Goal: Navigation & Orientation: Find specific page/section

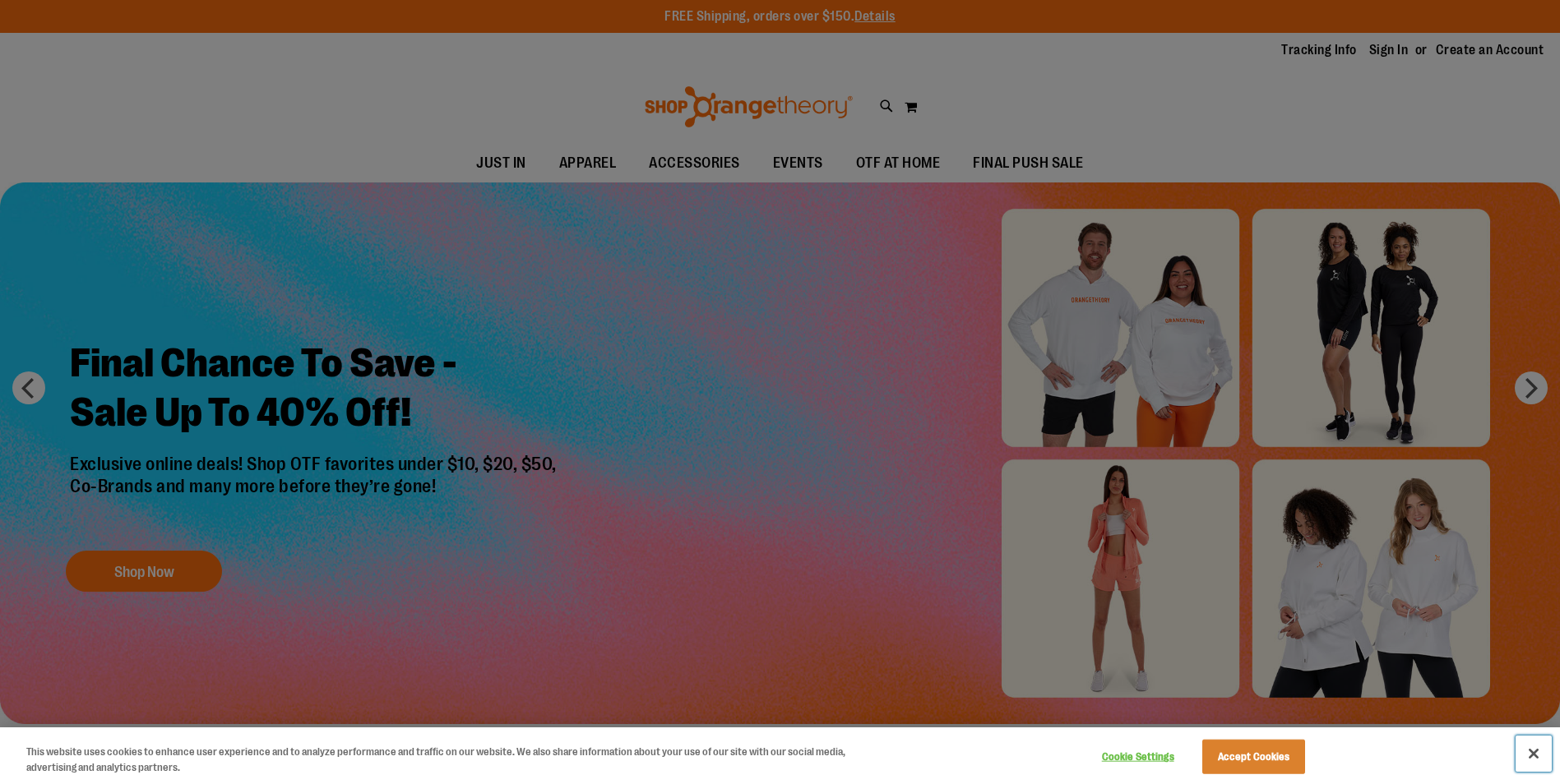
click at [1534, 753] on button "Close" at bounding box center [1534, 754] width 36 height 36
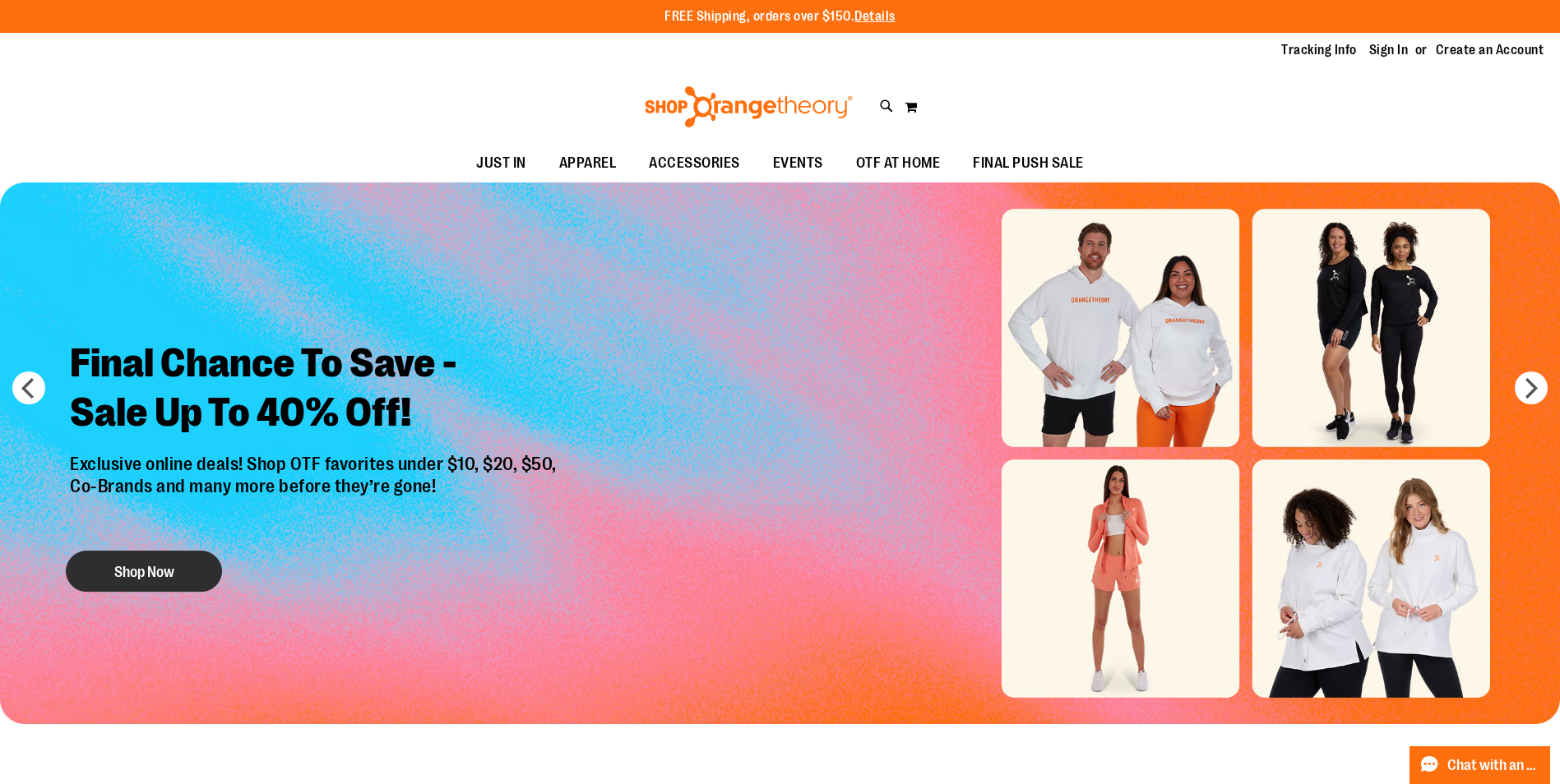
click at [127, 574] on button "Shop Now" at bounding box center [144, 572] width 156 height 41
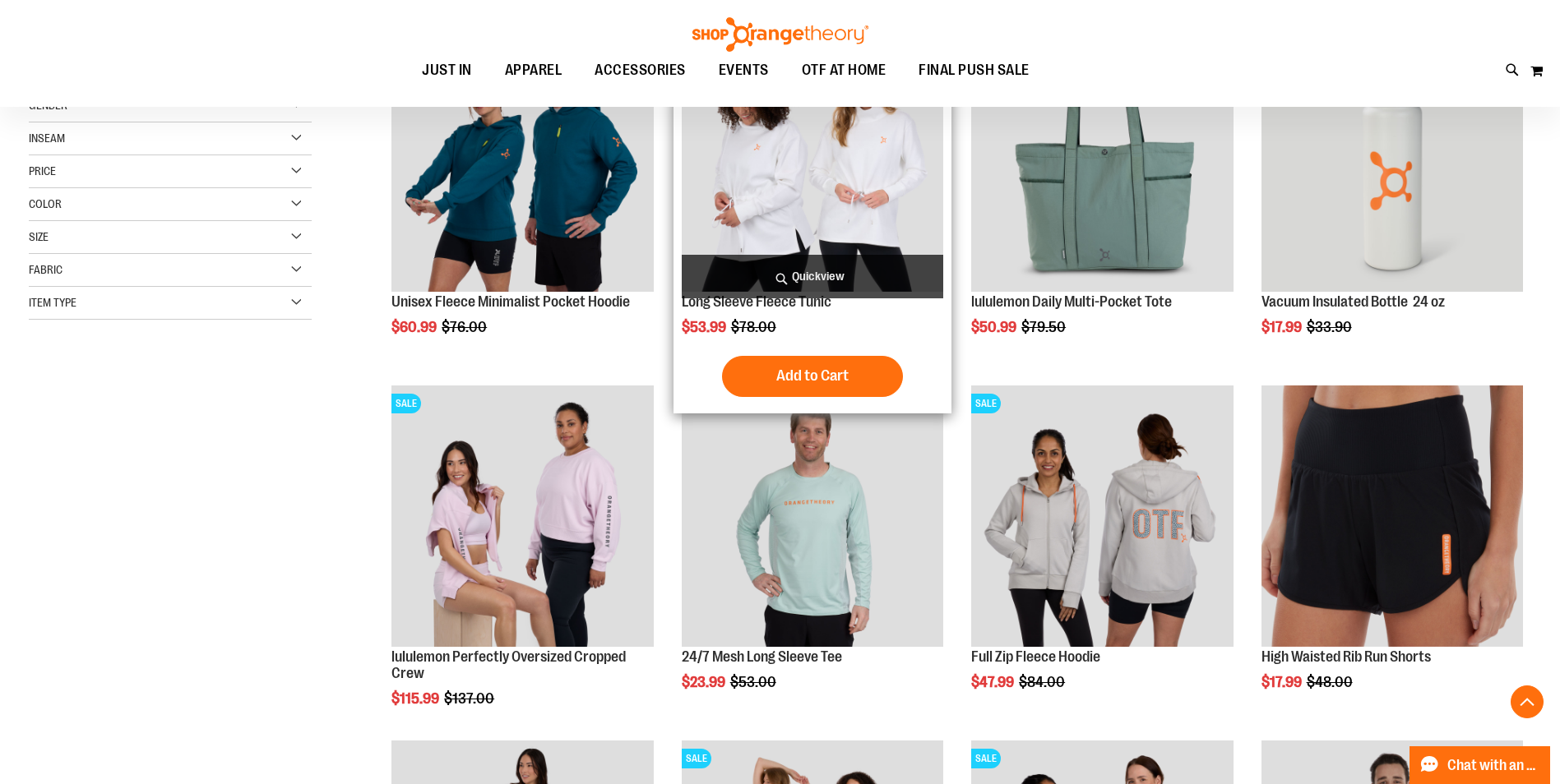
scroll to position [328, 0]
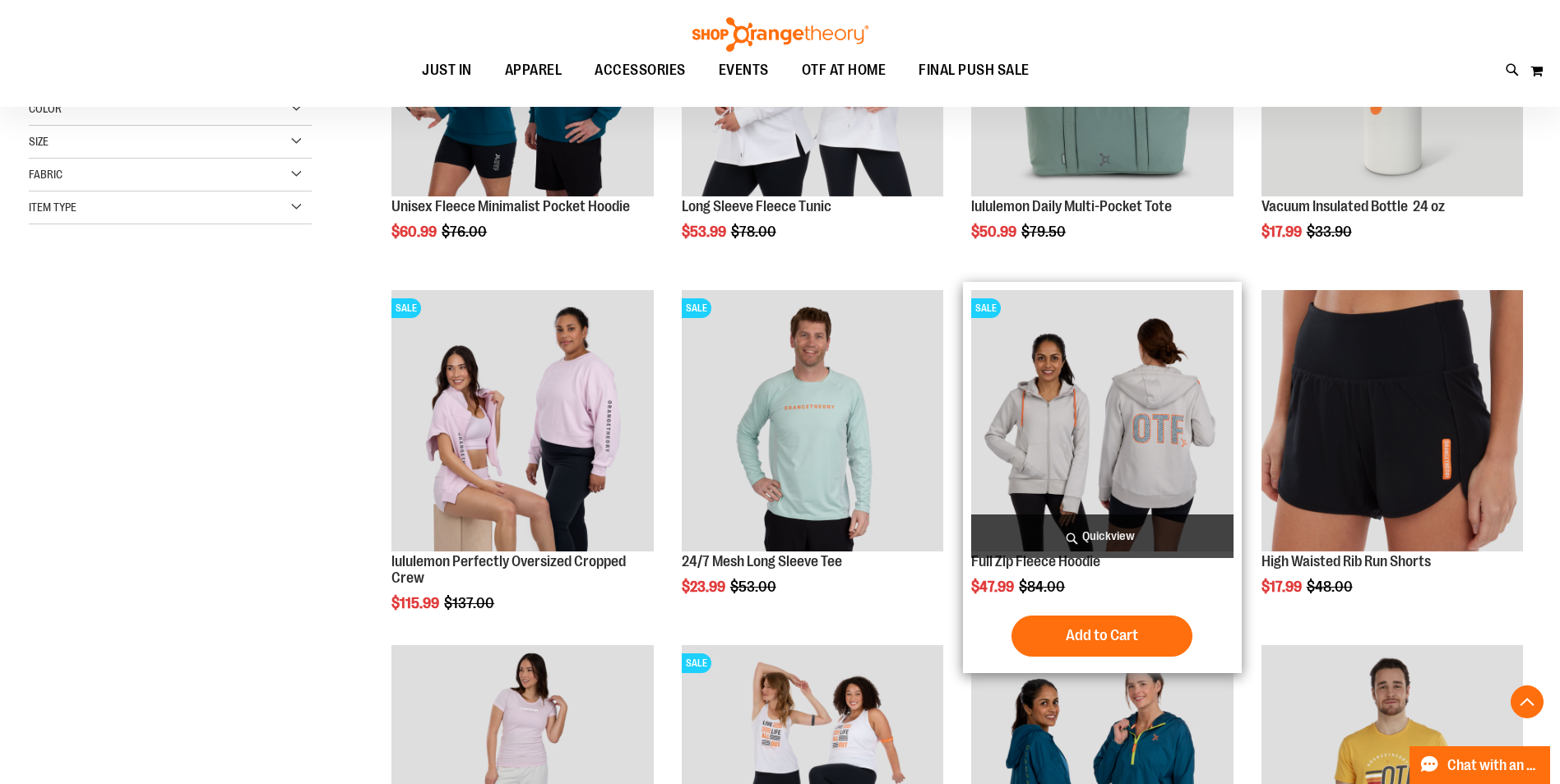
scroll to position [575, 0]
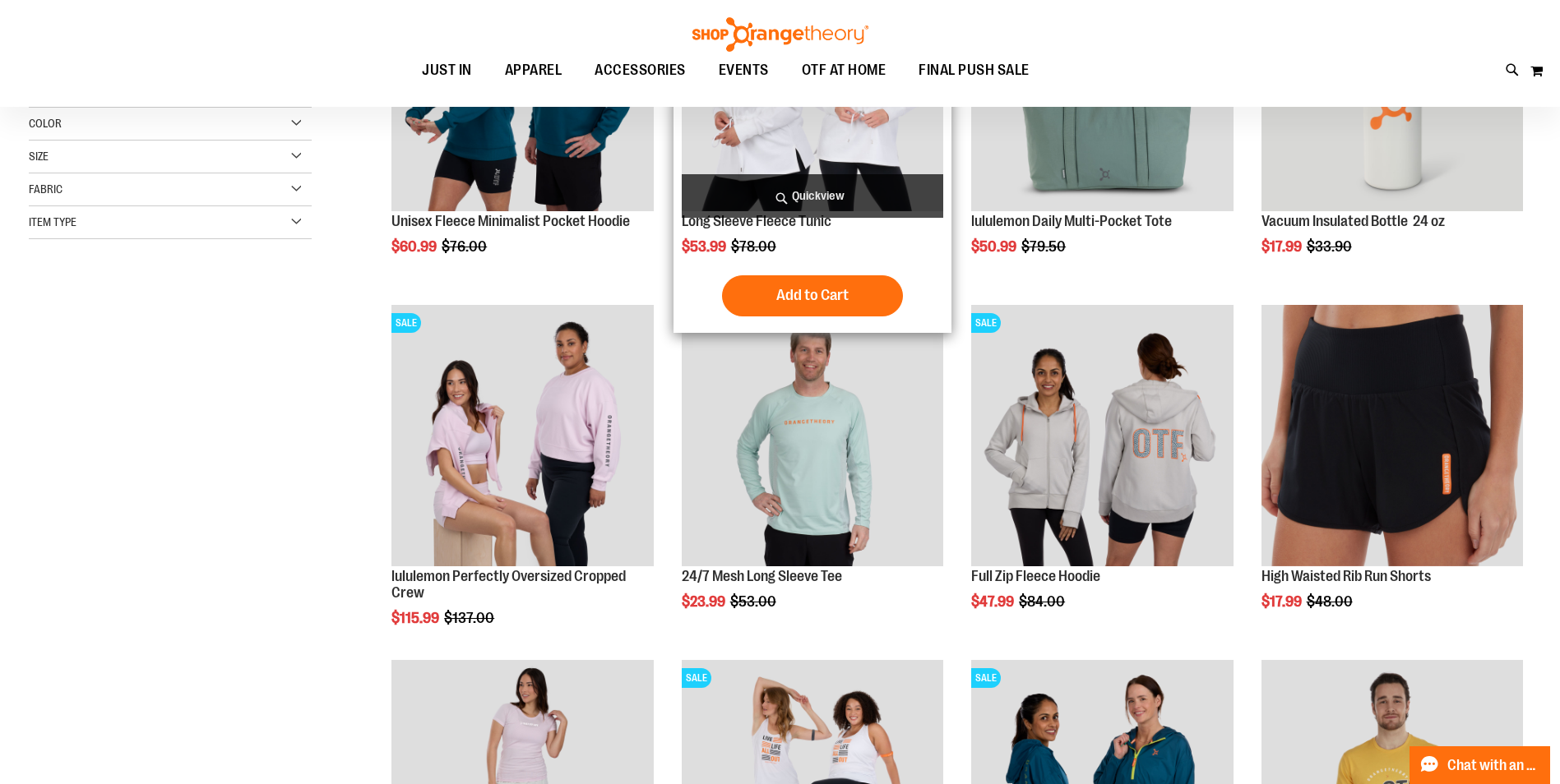
scroll to position [246, 0]
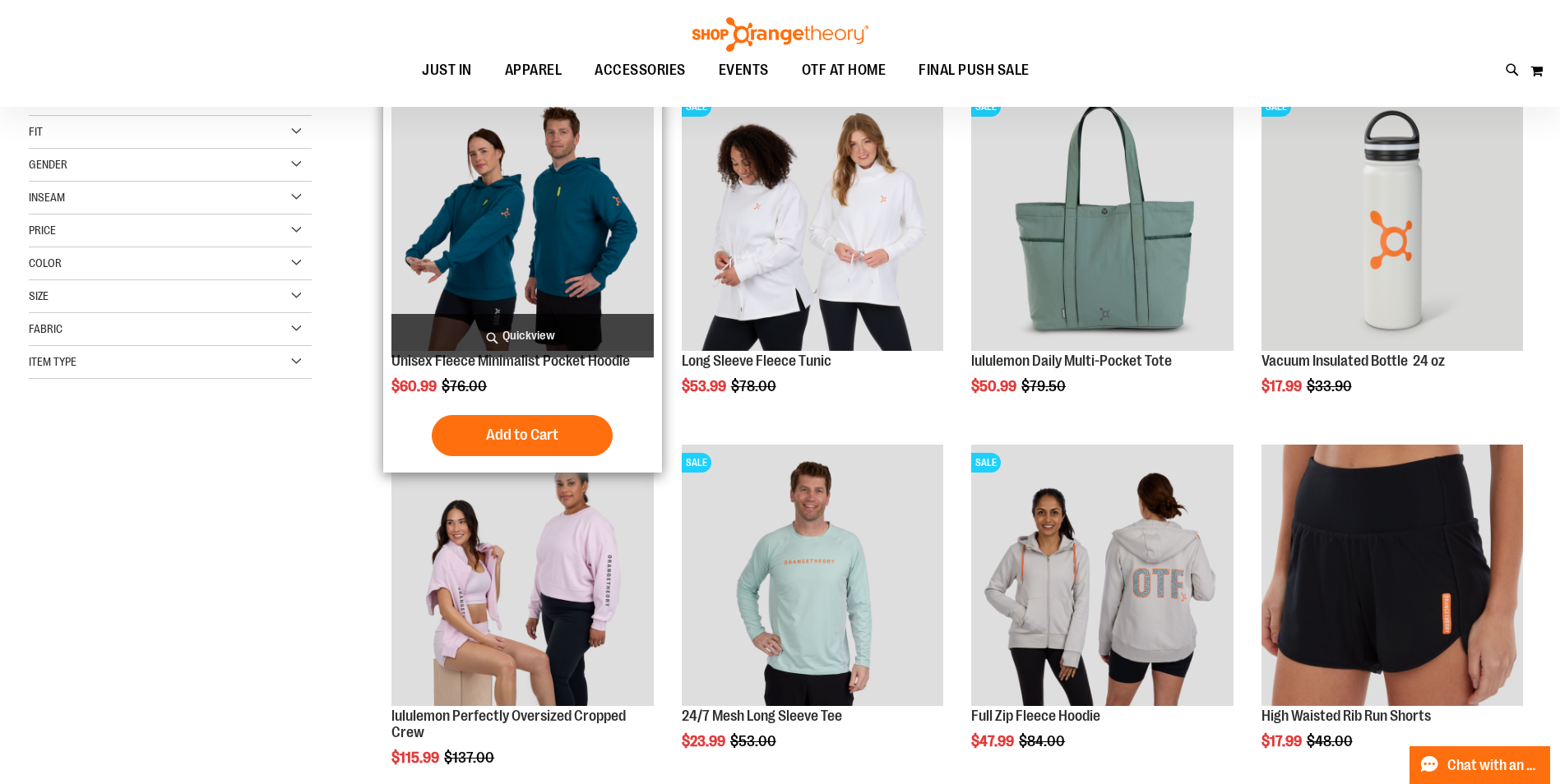
click at [531, 246] on img "product" at bounding box center [522, 219] width 261 height 261
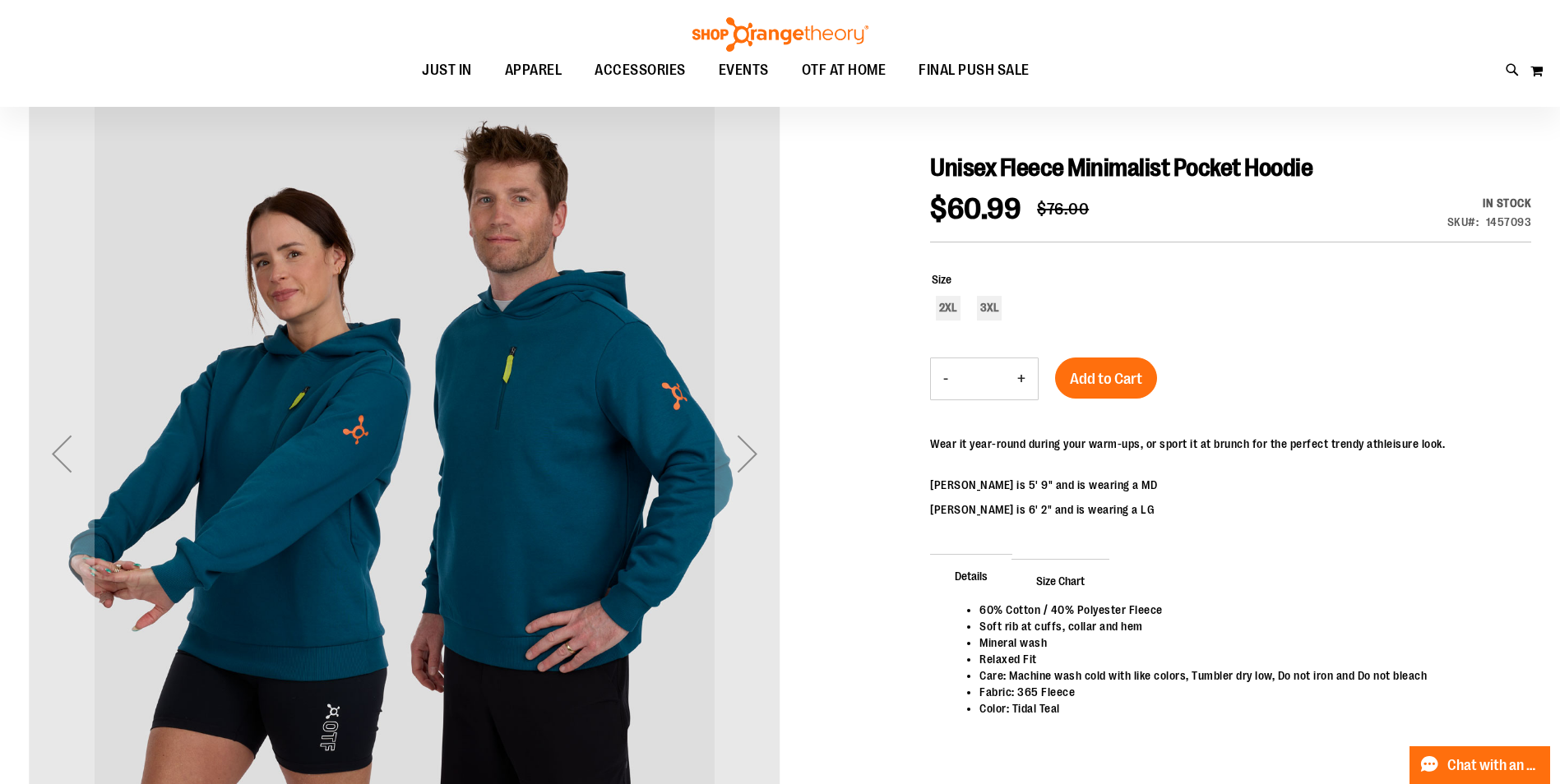
scroll to position [164, 0]
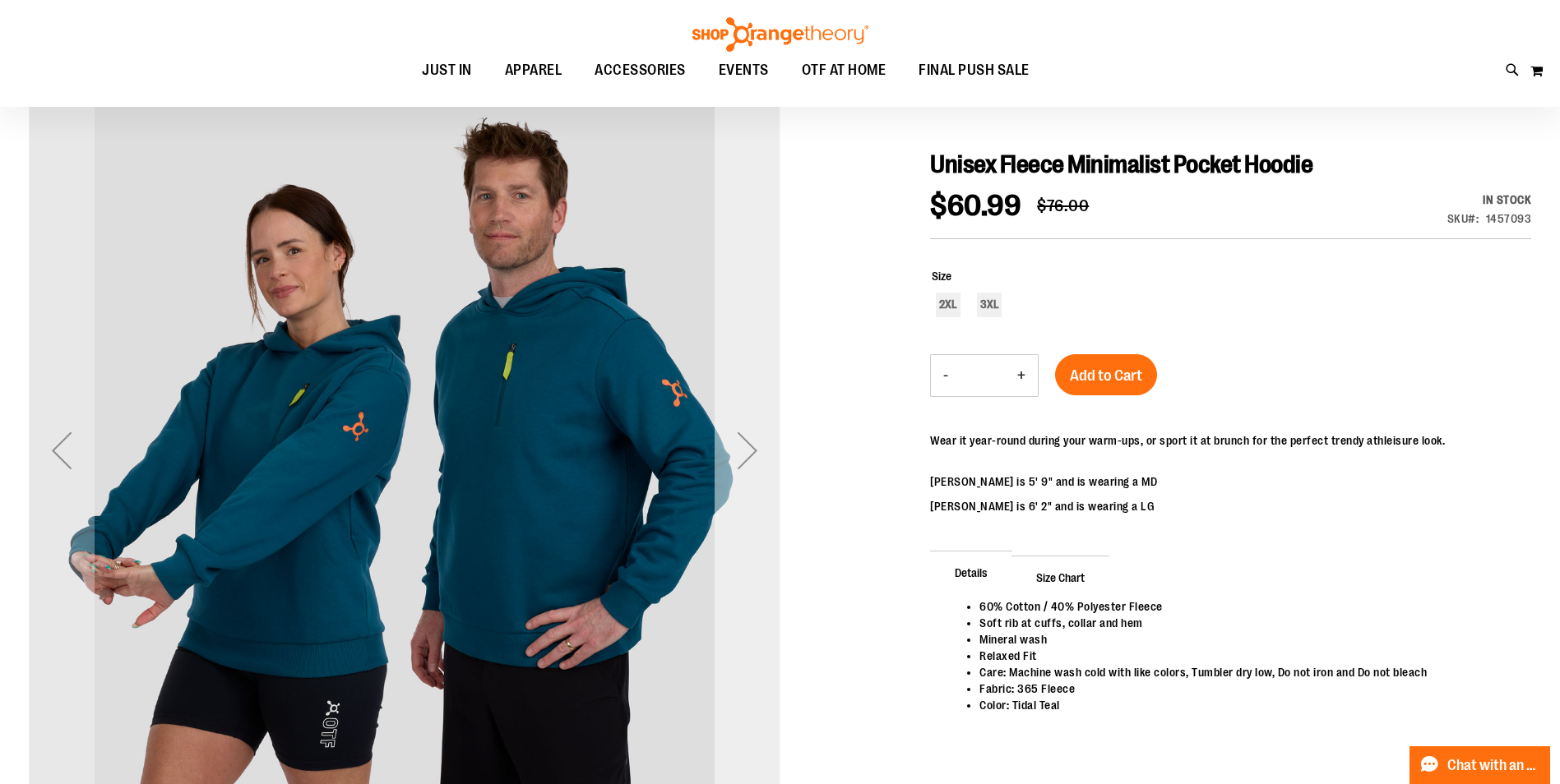
click at [741, 456] on div "Next" at bounding box center [747, 450] width 66 height 66
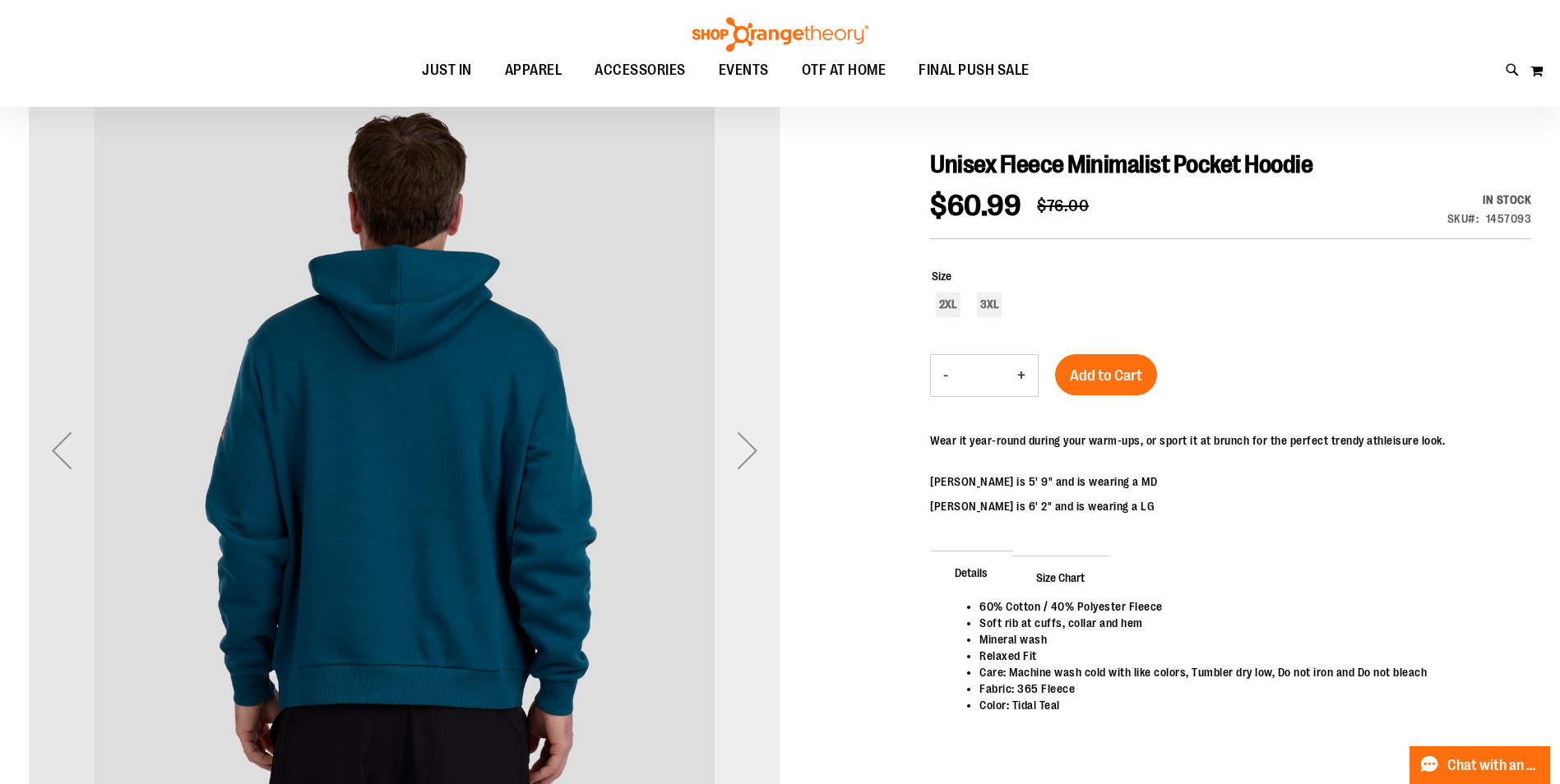
click at [741, 456] on div "Next" at bounding box center [747, 450] width 66 height 66
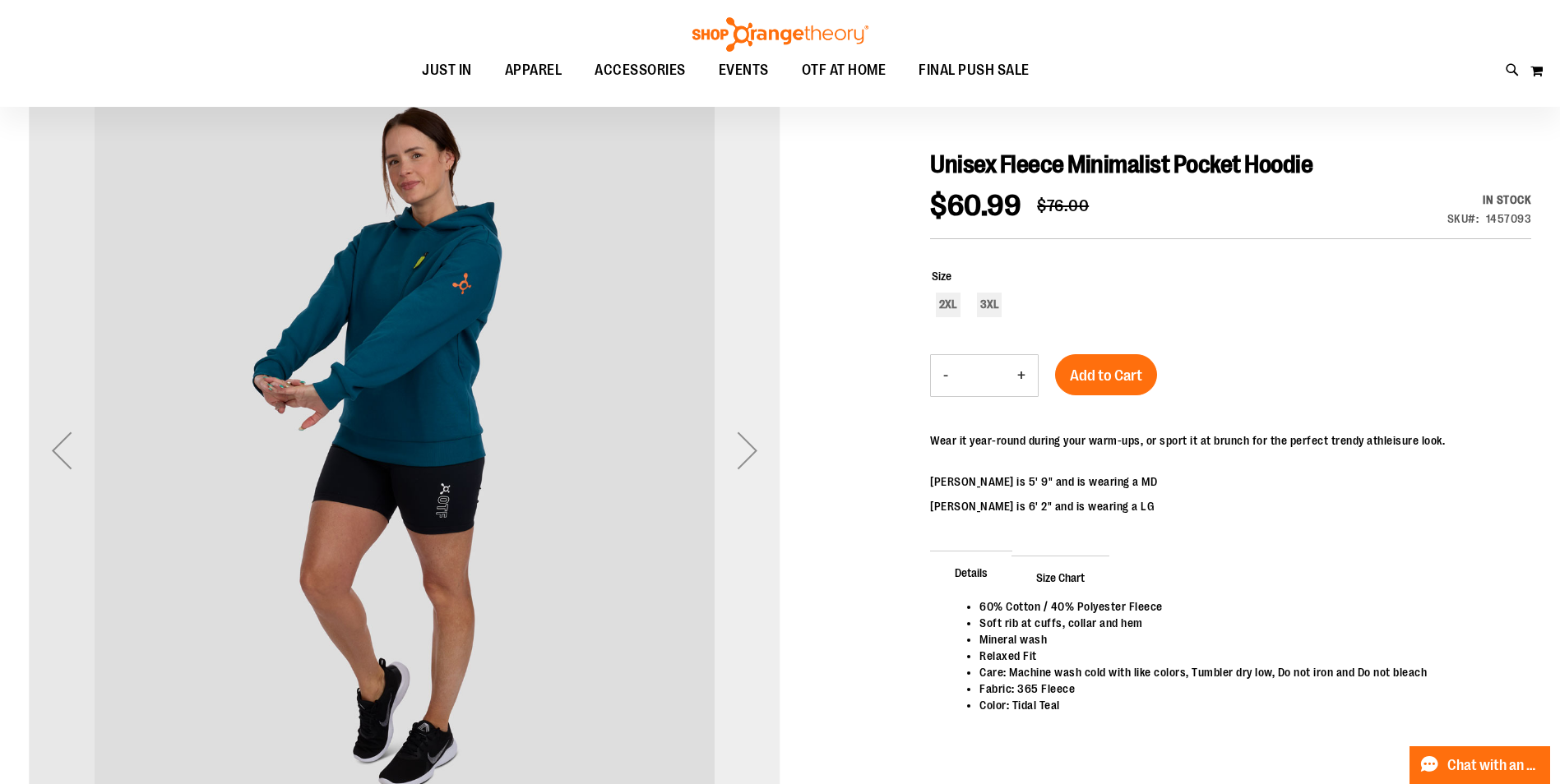
click at [741, 456] on div "Next" at bounding box center [747, 450] width 66 height 66
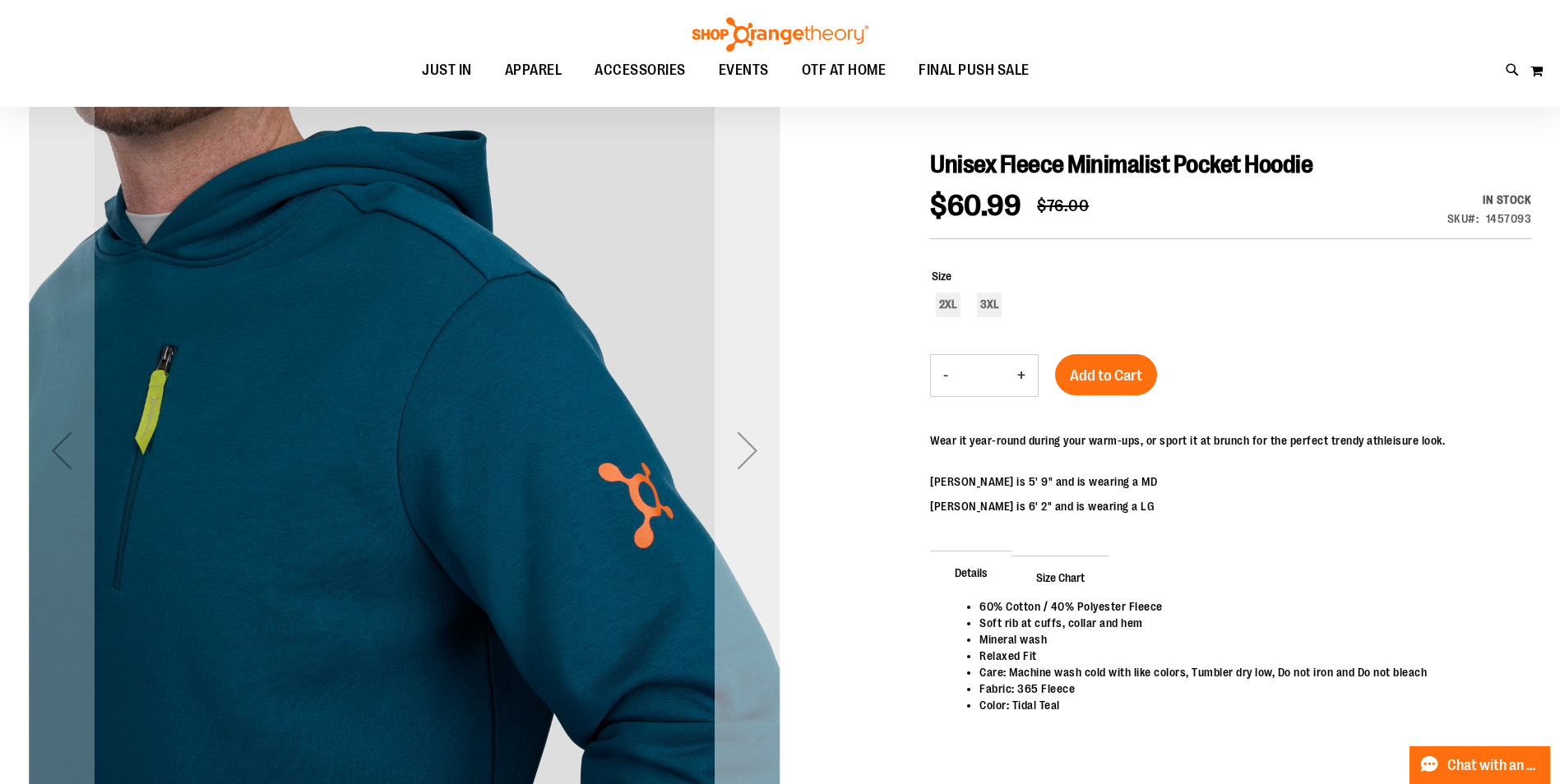
click at [741, 456] on div "Next" at bounding box center [747, 450] width 66 height 66
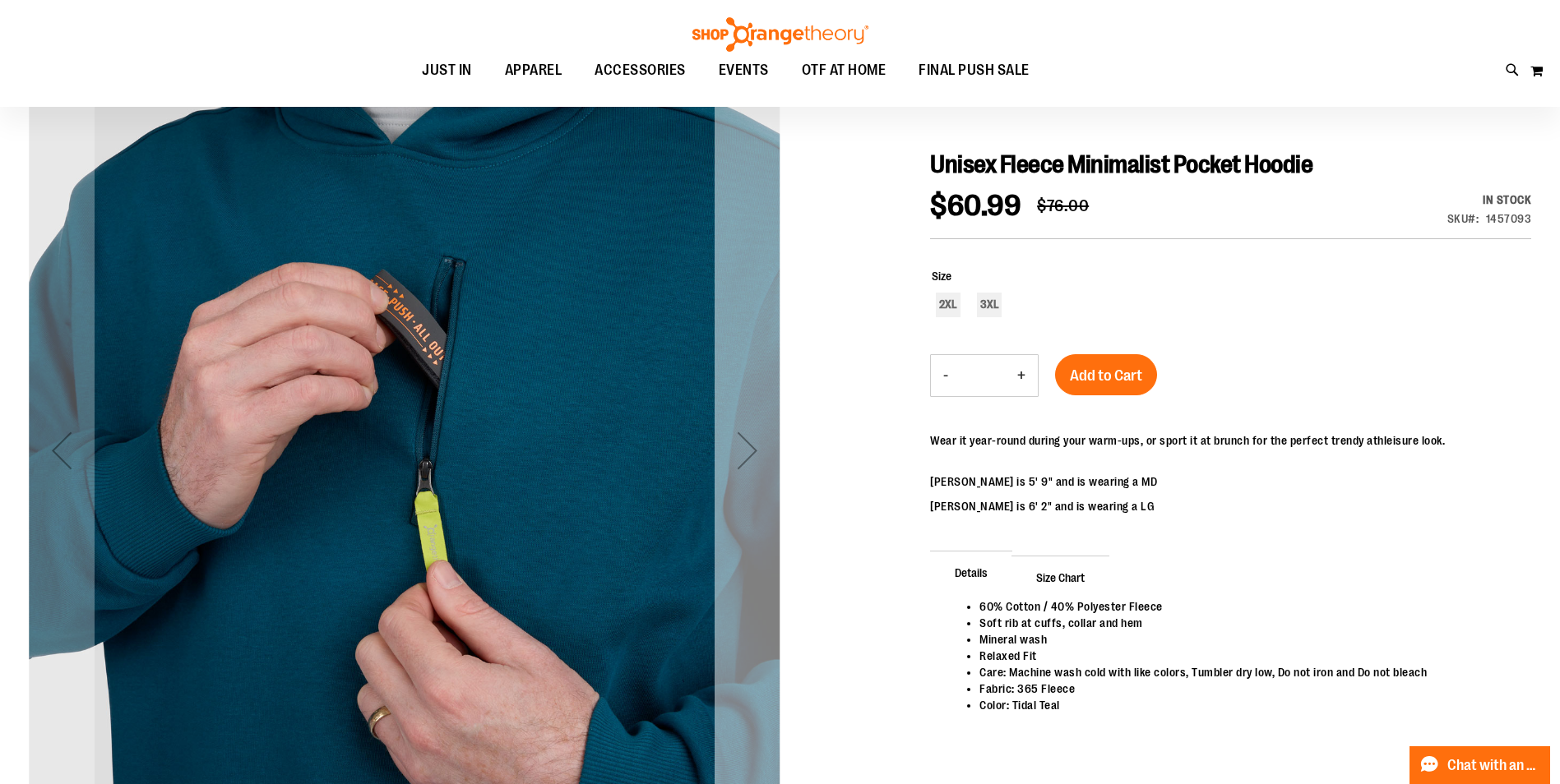
click at [741, 456] on div "Next" at bounding box center [747, 450] width 66 height 66
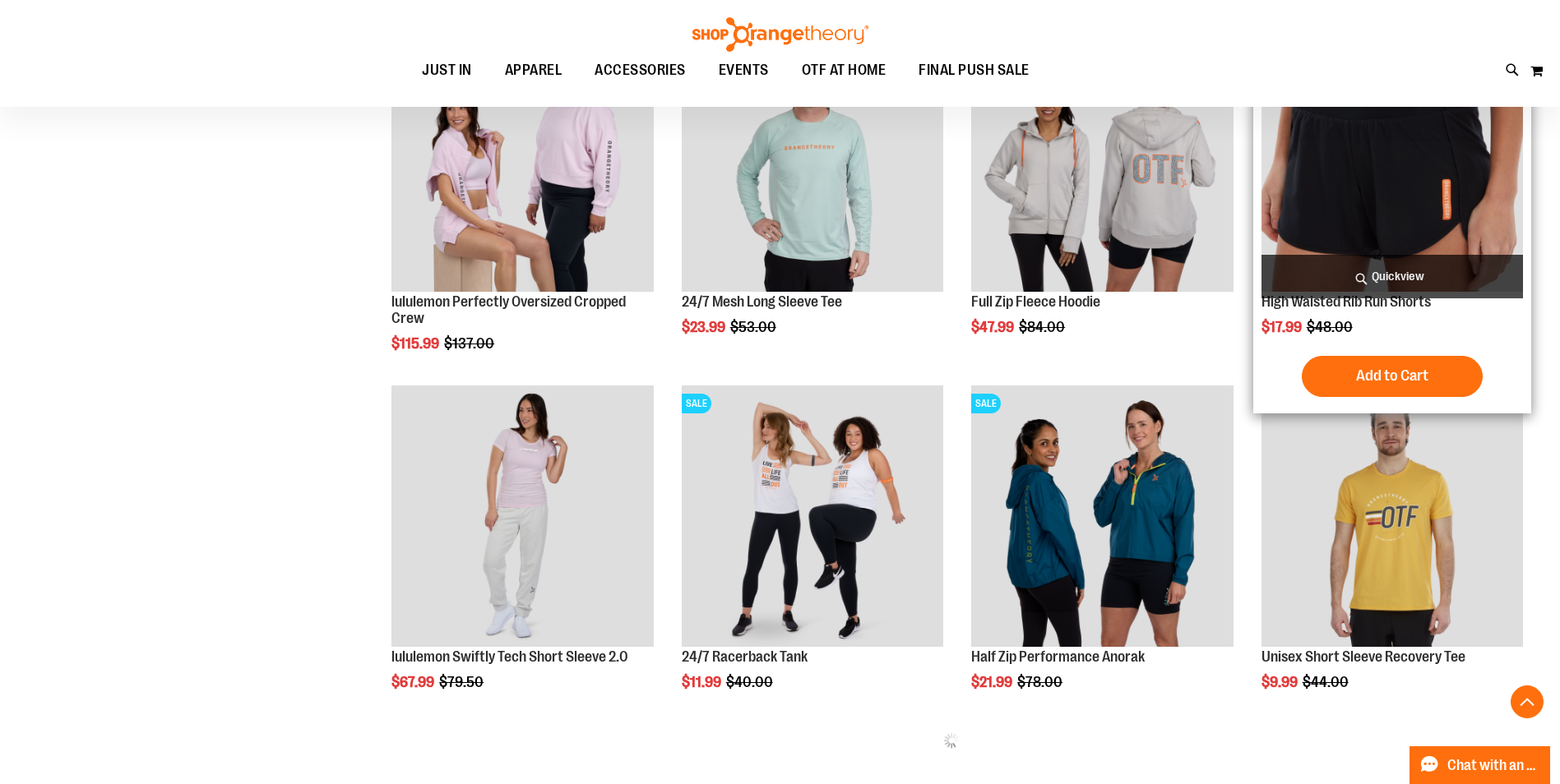
scroll to position [989, 0]
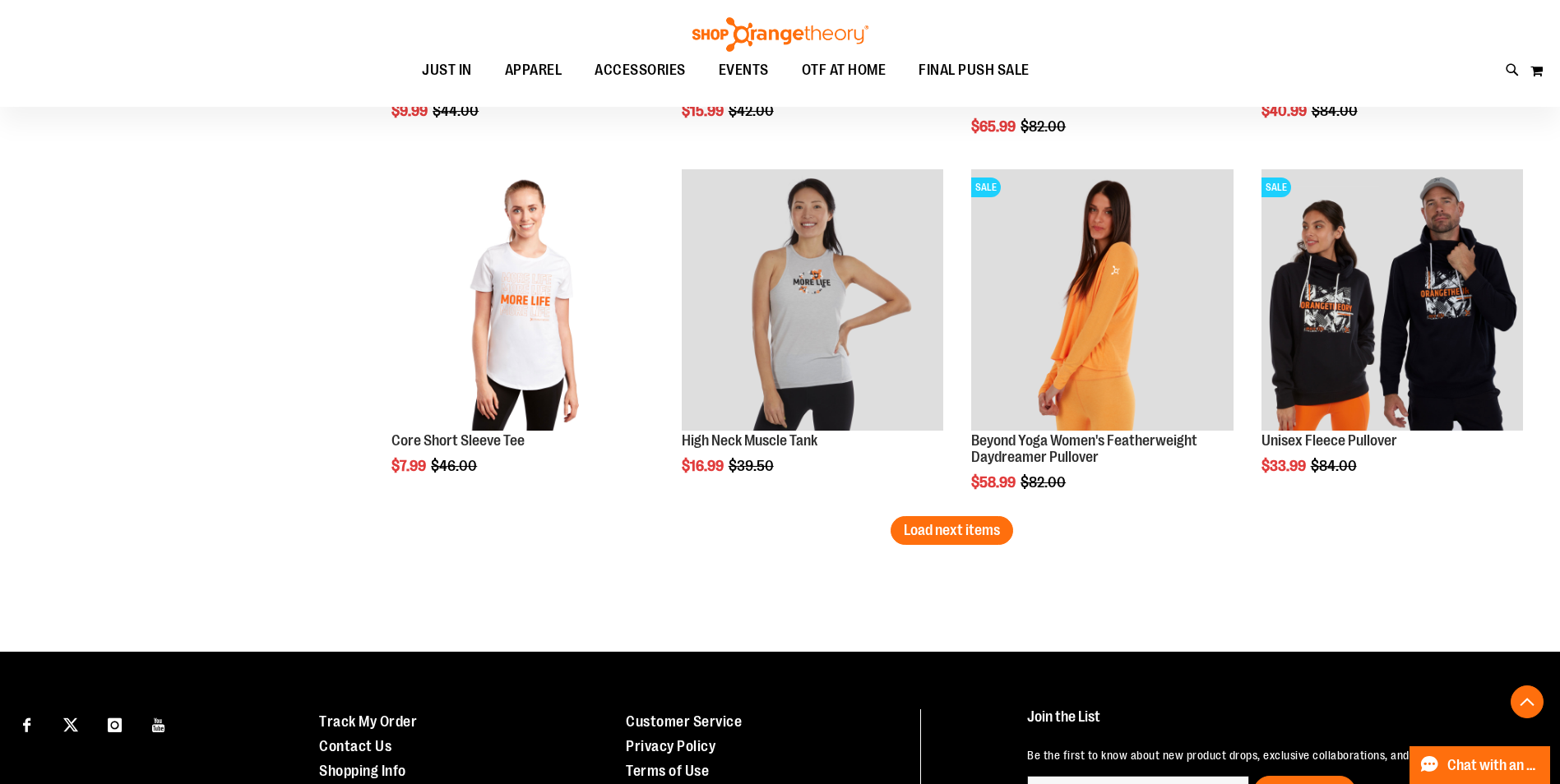
scroll to position [3044, 0]
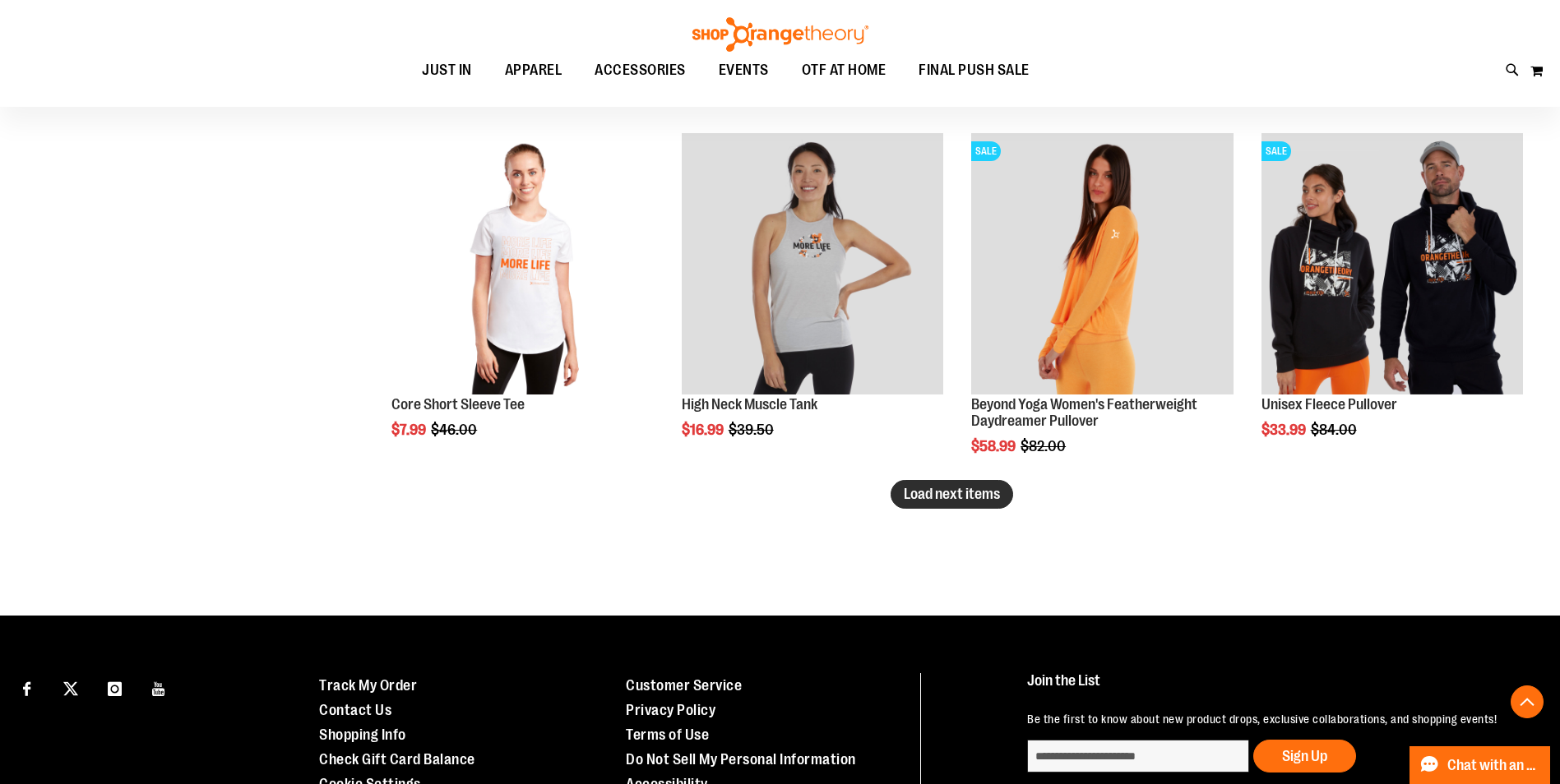
click at [981, 498] on span "Load next items" at bounding box center [952, 494] width 96 height 16
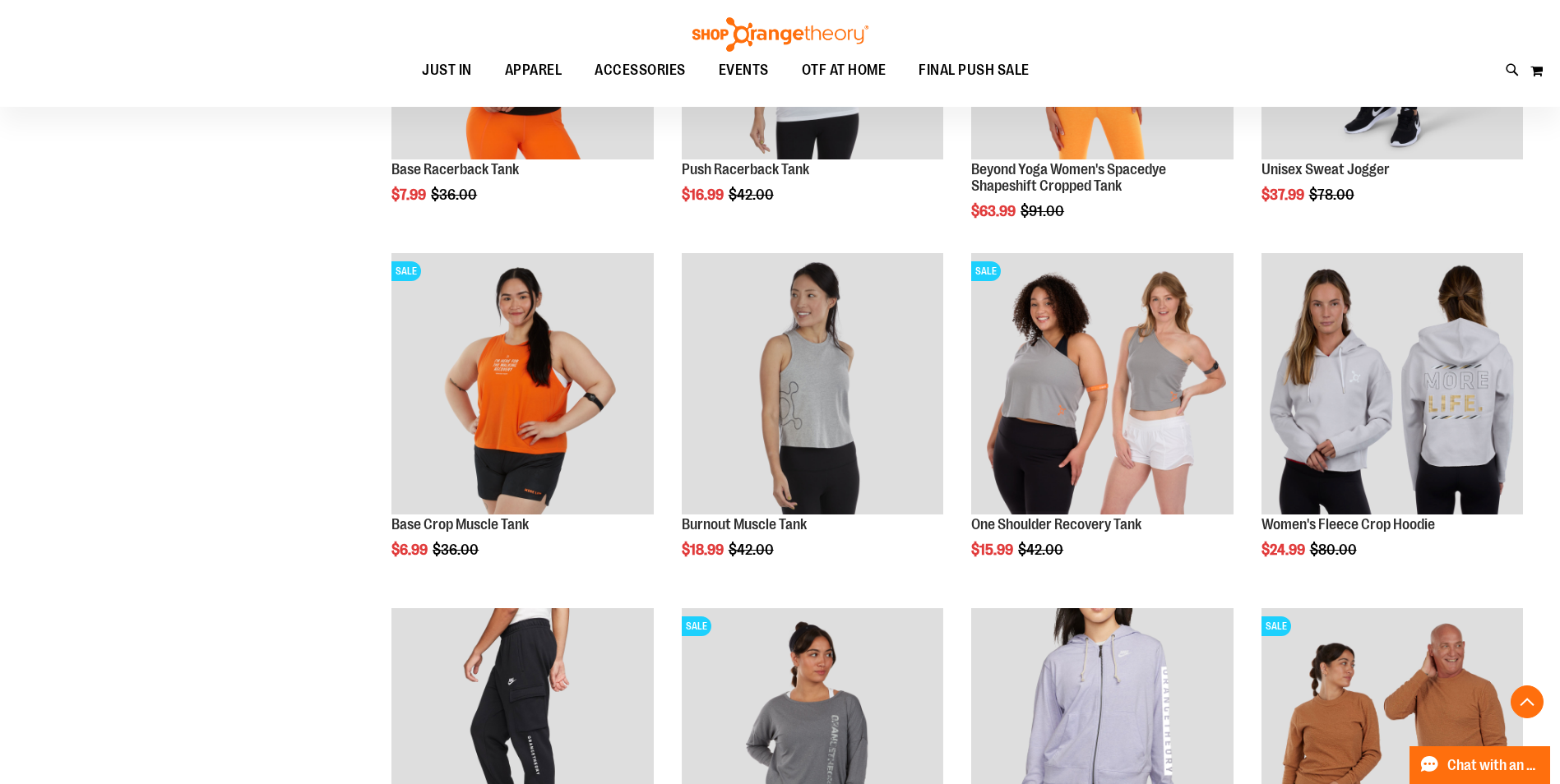
scroll to position [3785, 0]
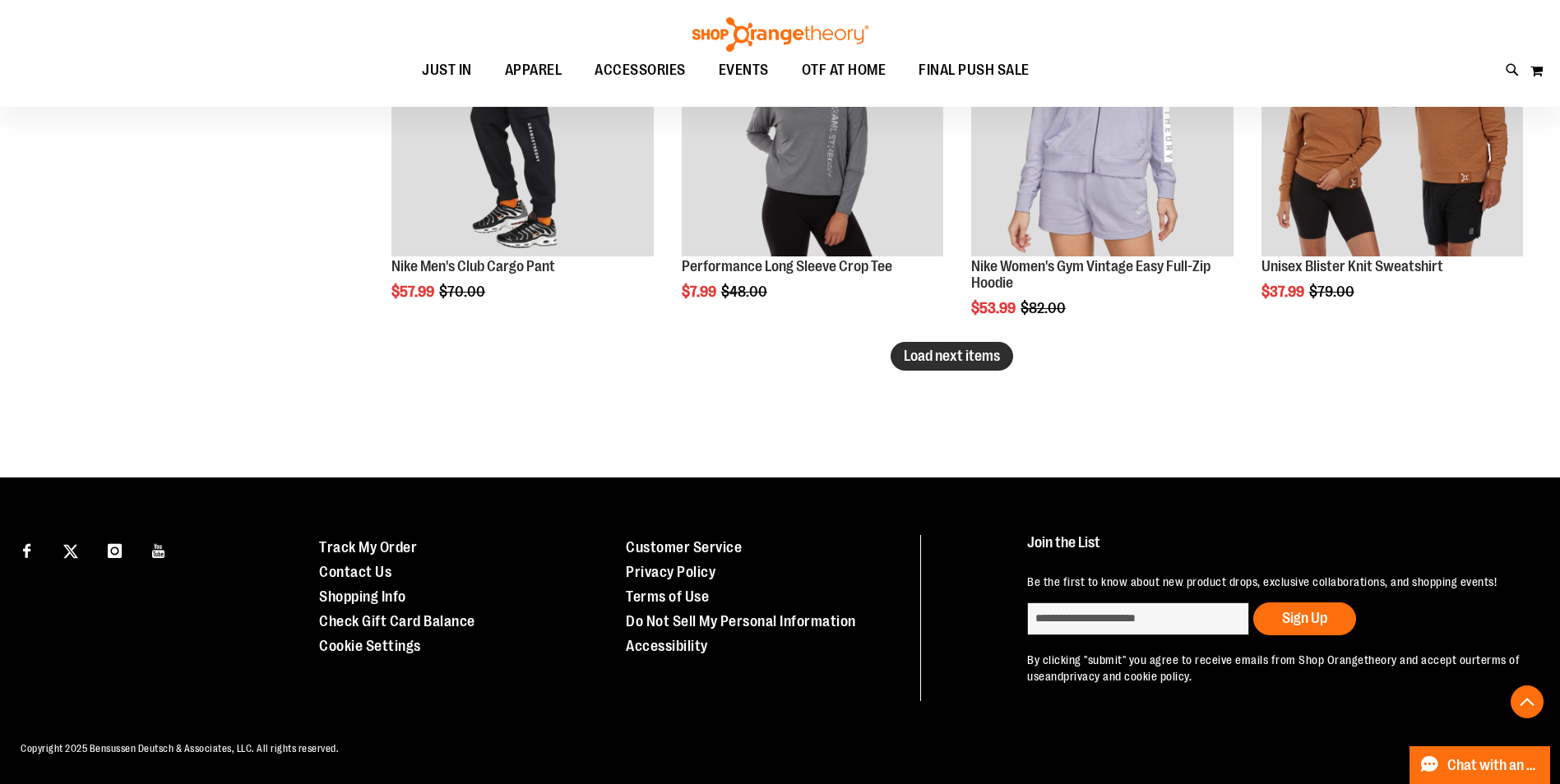
click at [948, 362] on span "Load next items" at bounding box center [952, 356] width 96 height 16
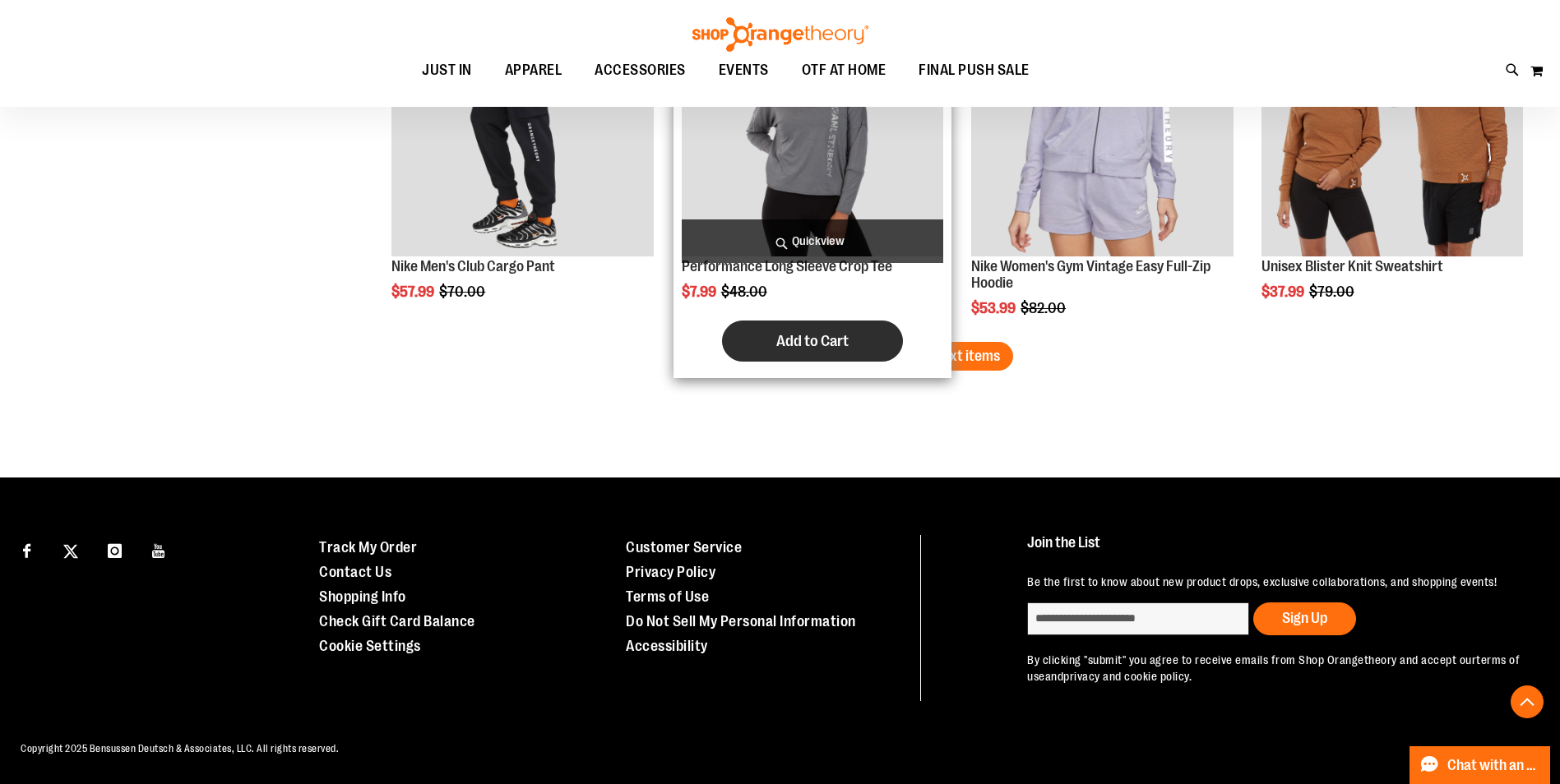
scroll to position [4236, 0]
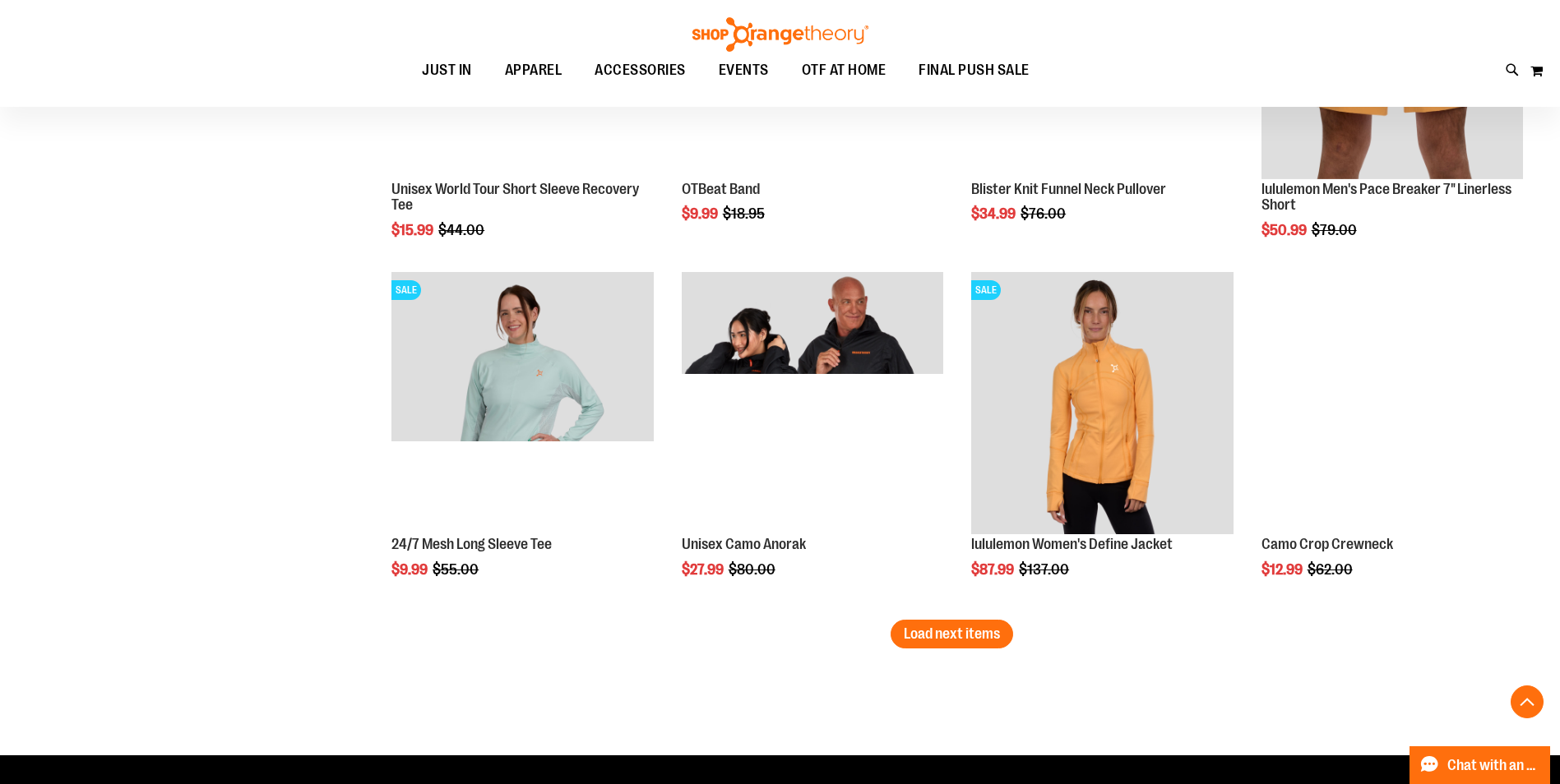
scroll to position [5141, 0]
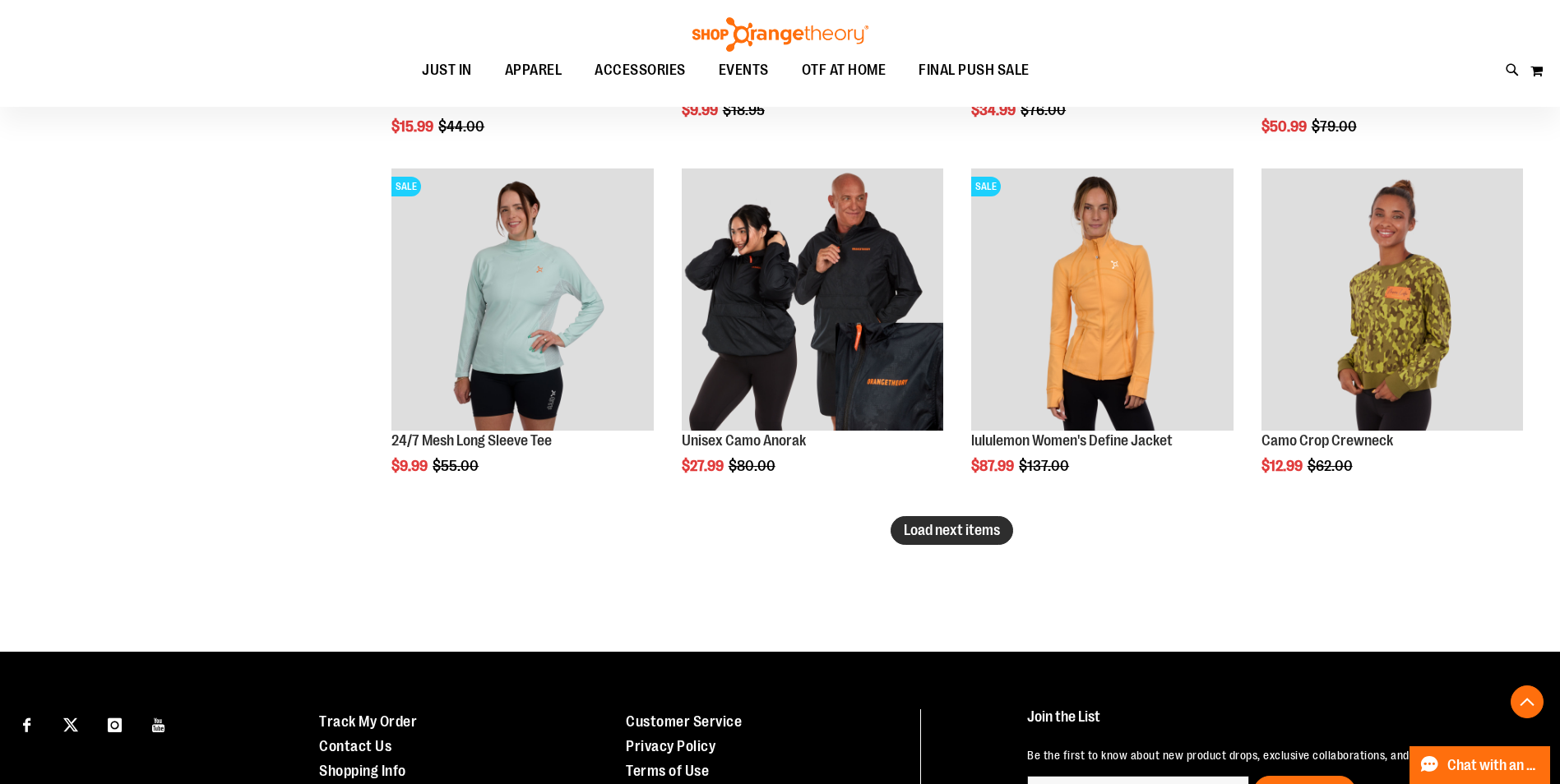
click at [950, 523] on span "Load next items" at bounding box center [952, 530] width 96 height 16
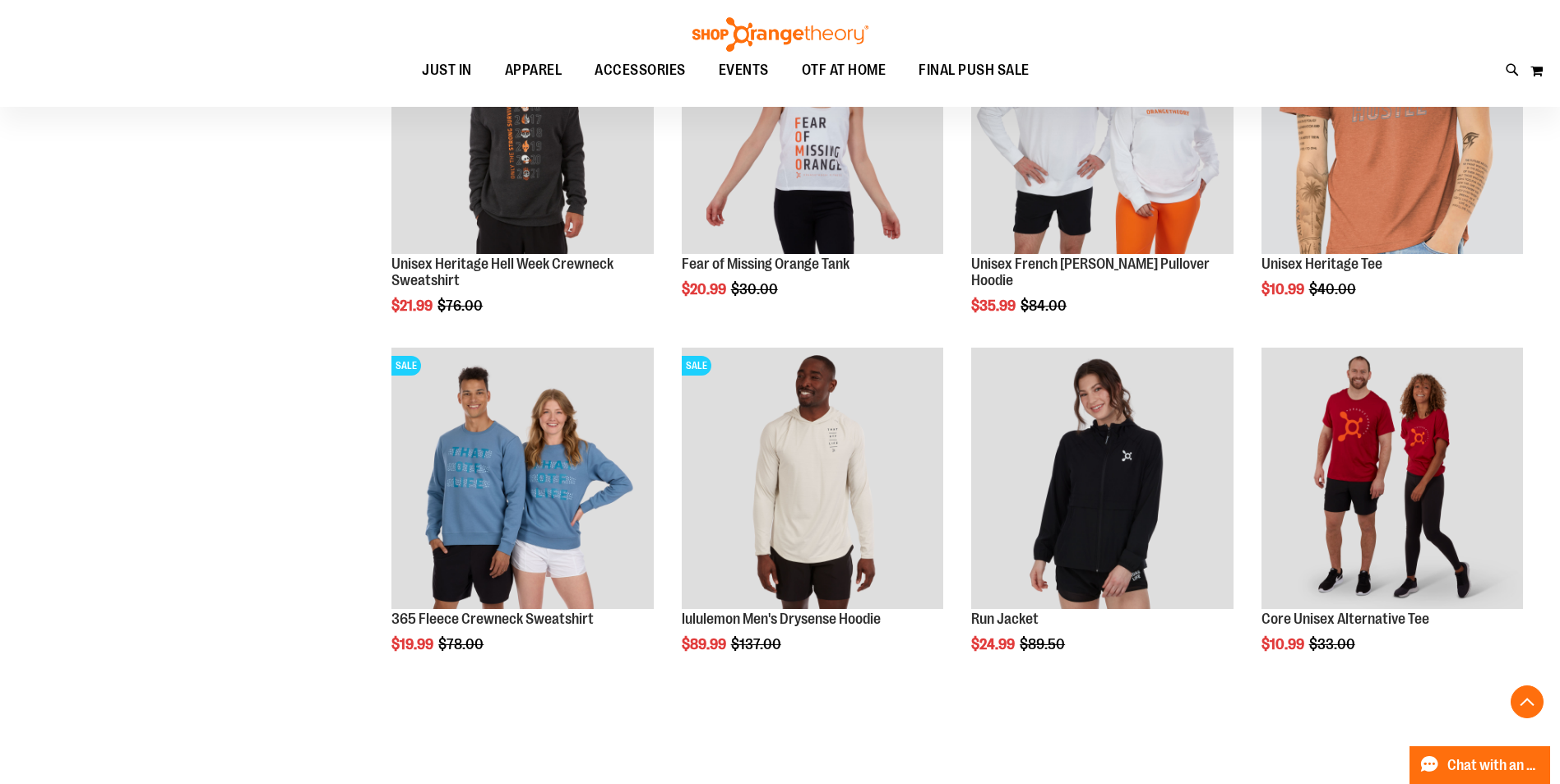
scroll to position [6127, 0]
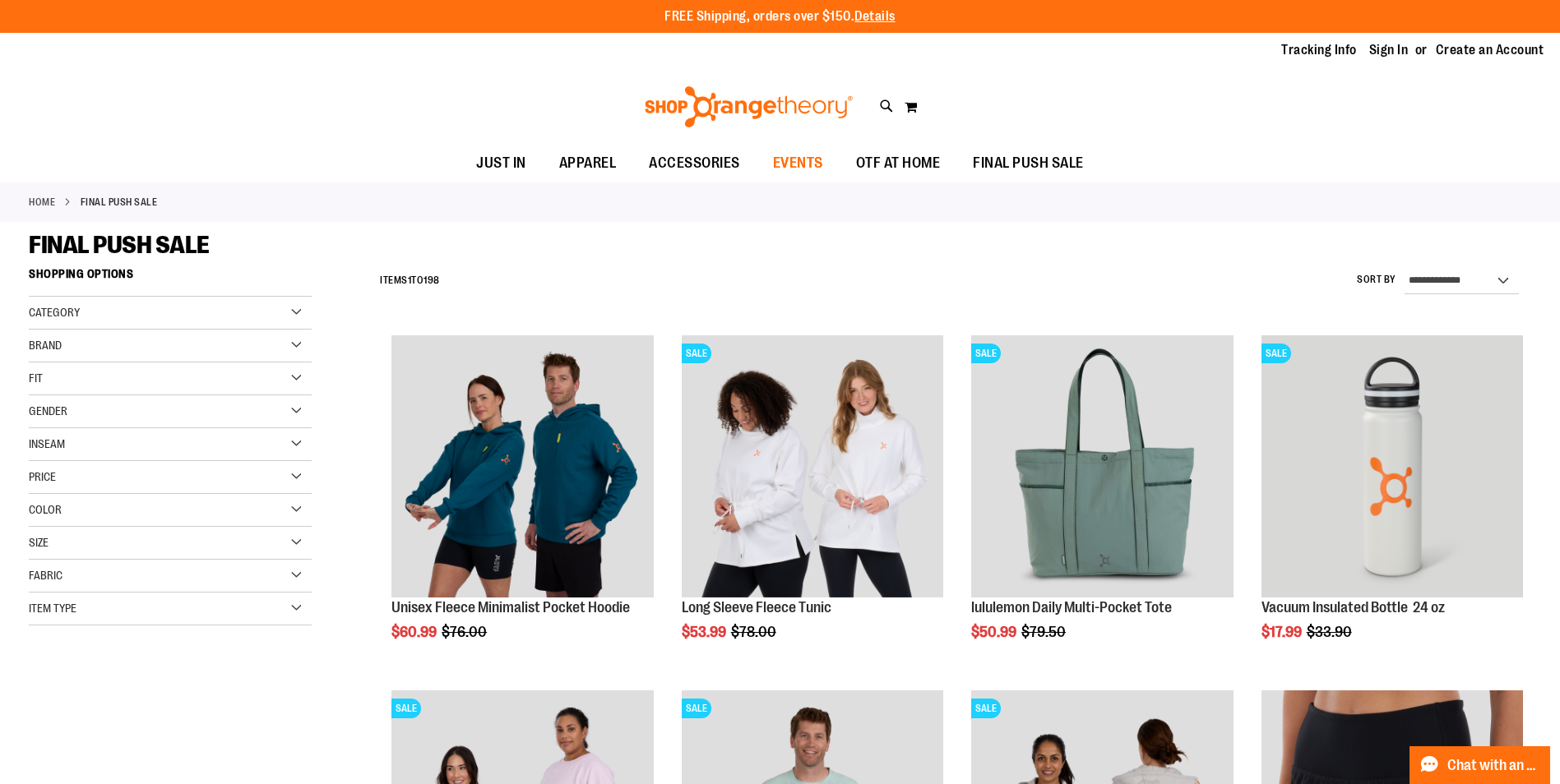
click at [819, 171] on span "EVENTS" at bounding box center [798, 163] width 51 height 37
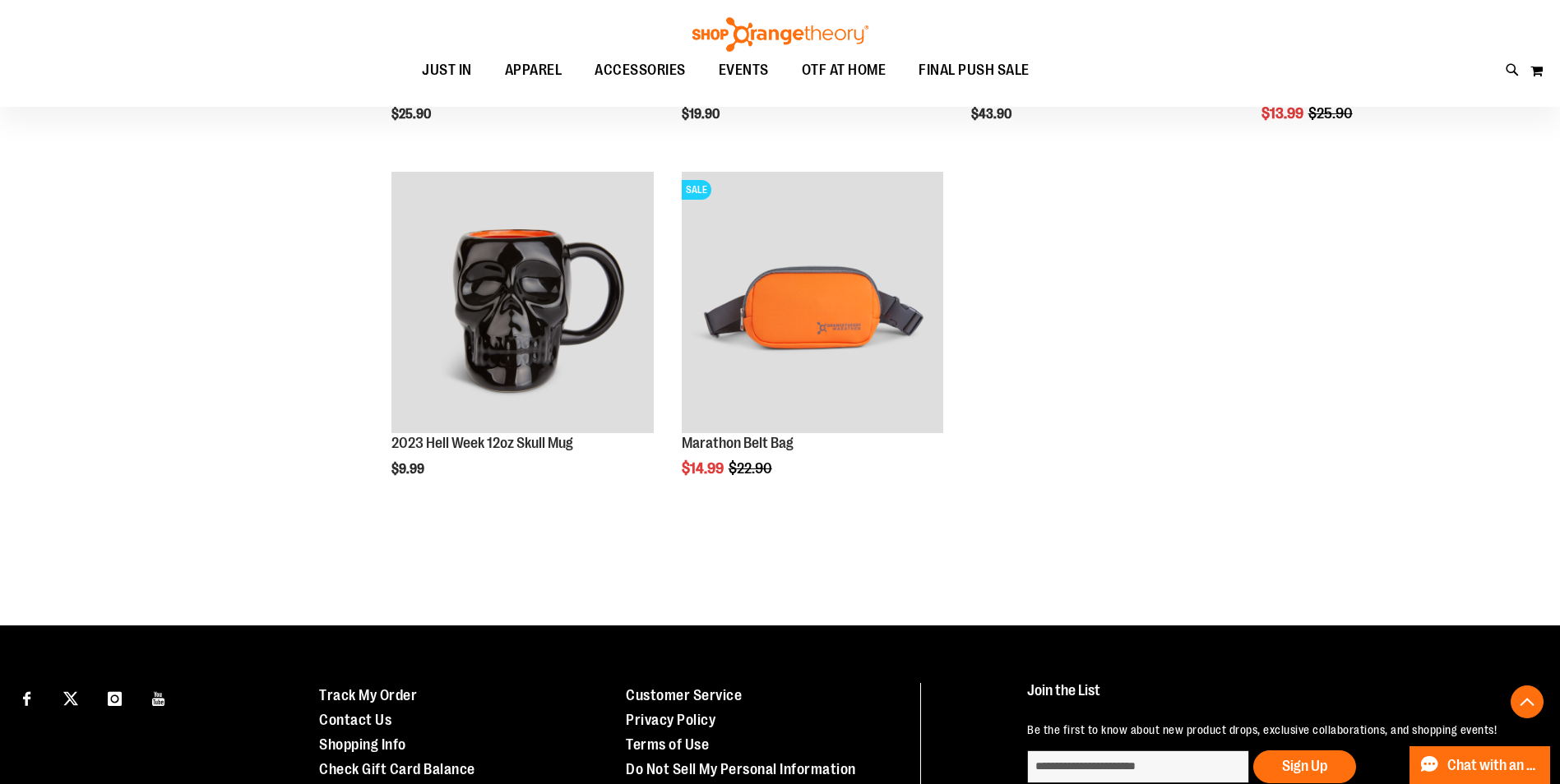
scroll to position [904, 0]
